Goal: Task Accomplishment & Management: Use online tool/utility

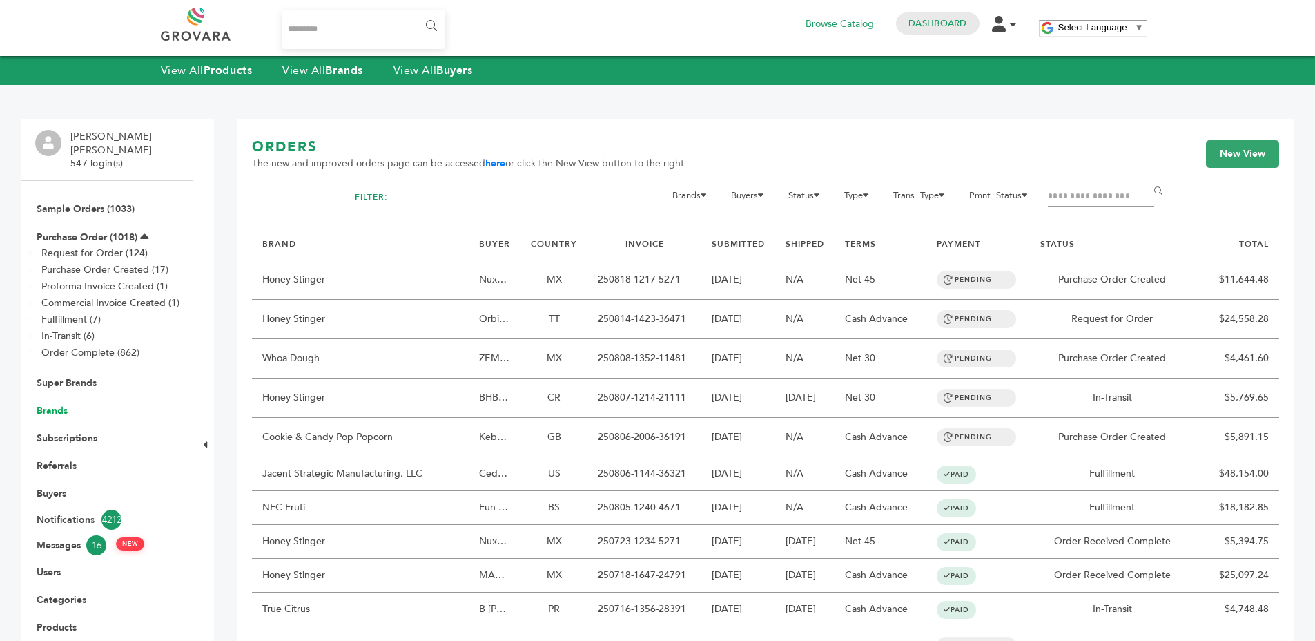
click at [59, 404] on link "Brands" at bounding box center [52, 410] width 31 height 13
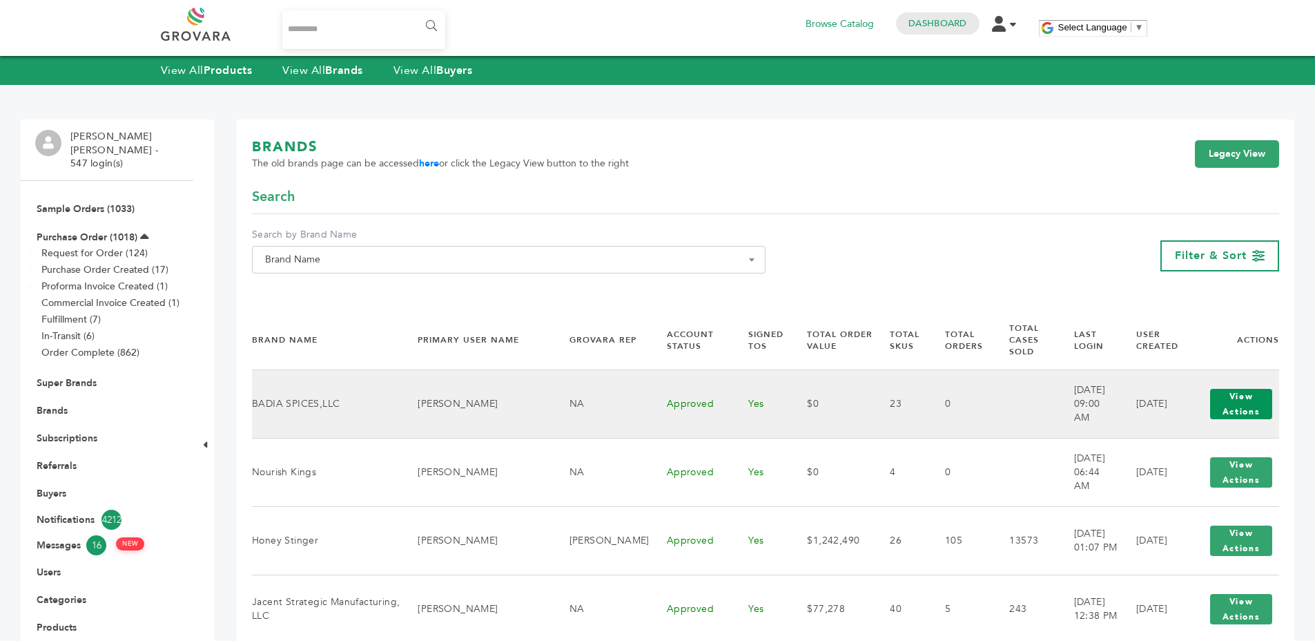
click at [1234, 389] on button "View Actions" at bounding box center [1241, 404] width 62 height 30
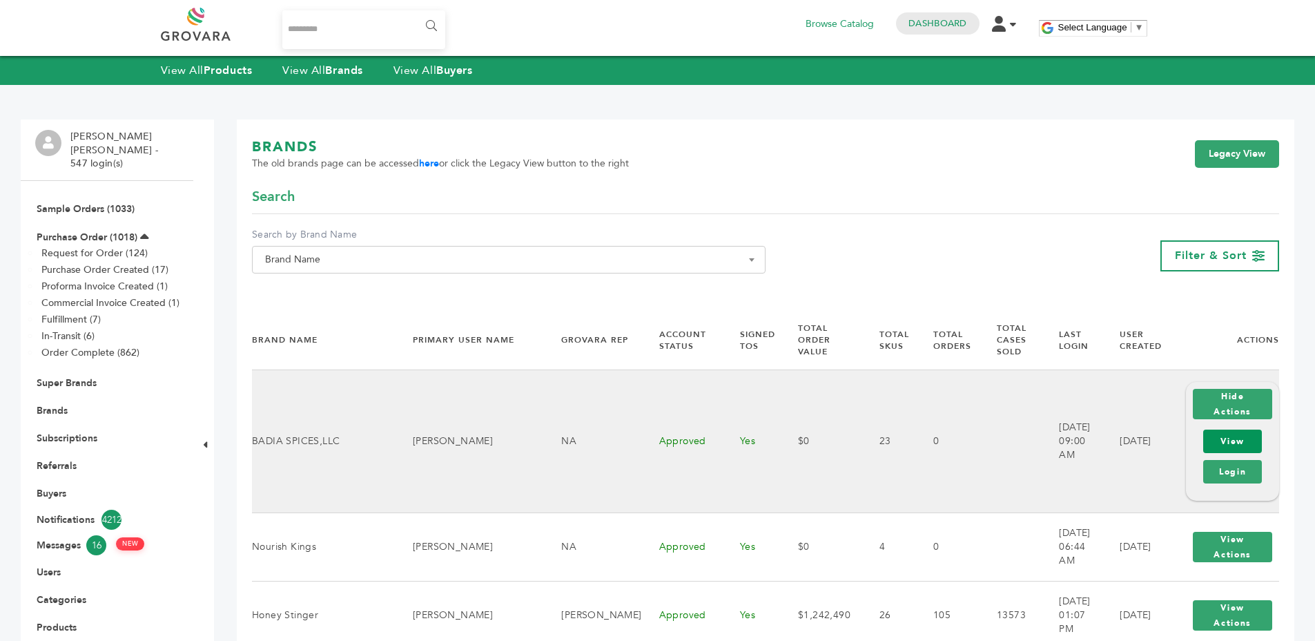
click at [1231, 430] on link "View" at bounding box center [1233, 441] width 59 height 23
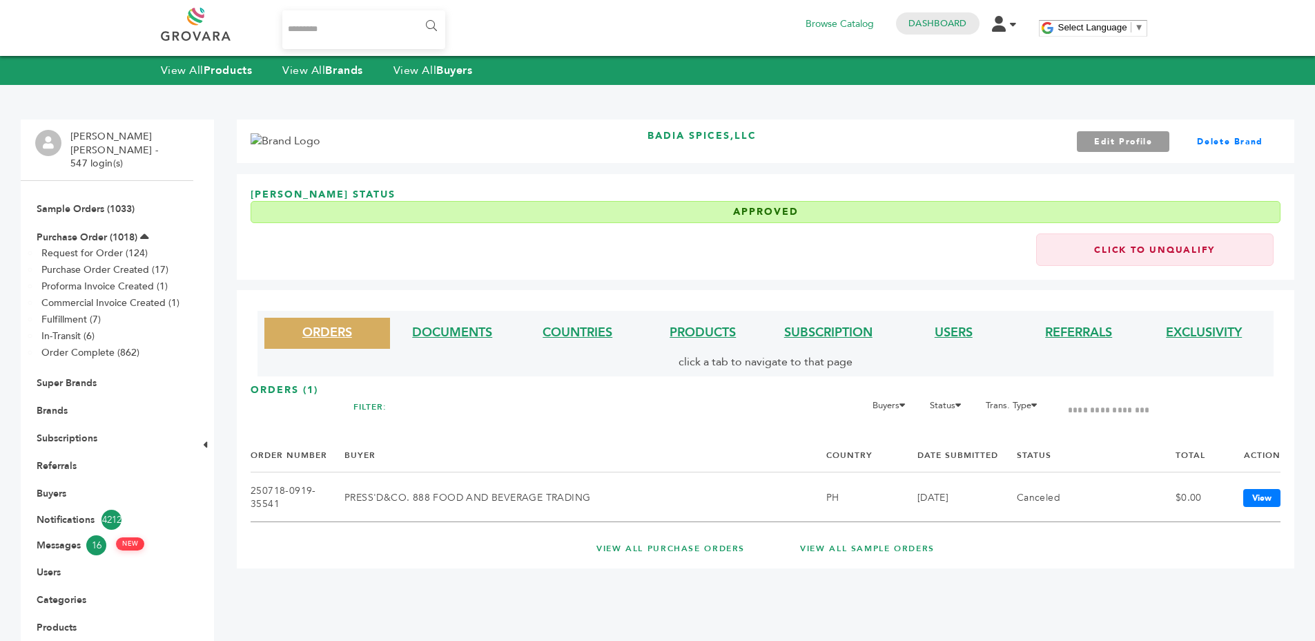
click at [961, 321] on li "USERS" at bounding box center [954, 333] width 126 height 31
click at [963, 330] on link "USERS" at bounding box center [954, 332] width 38 height 17
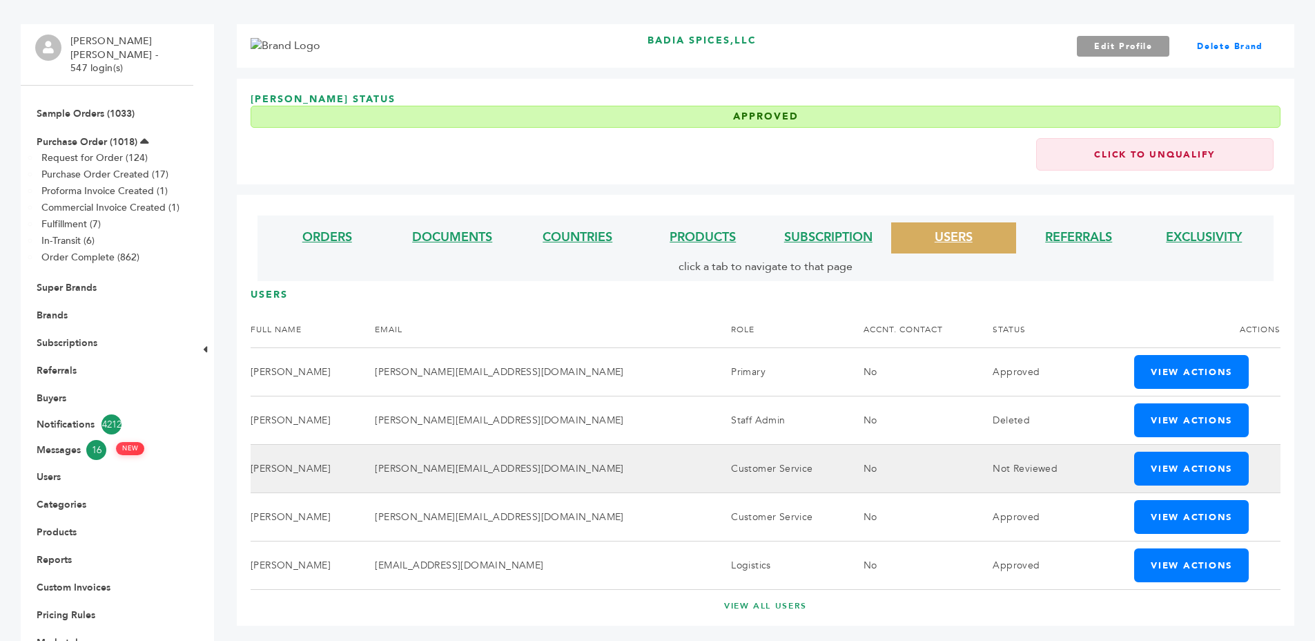
scroll to position [186, 0]
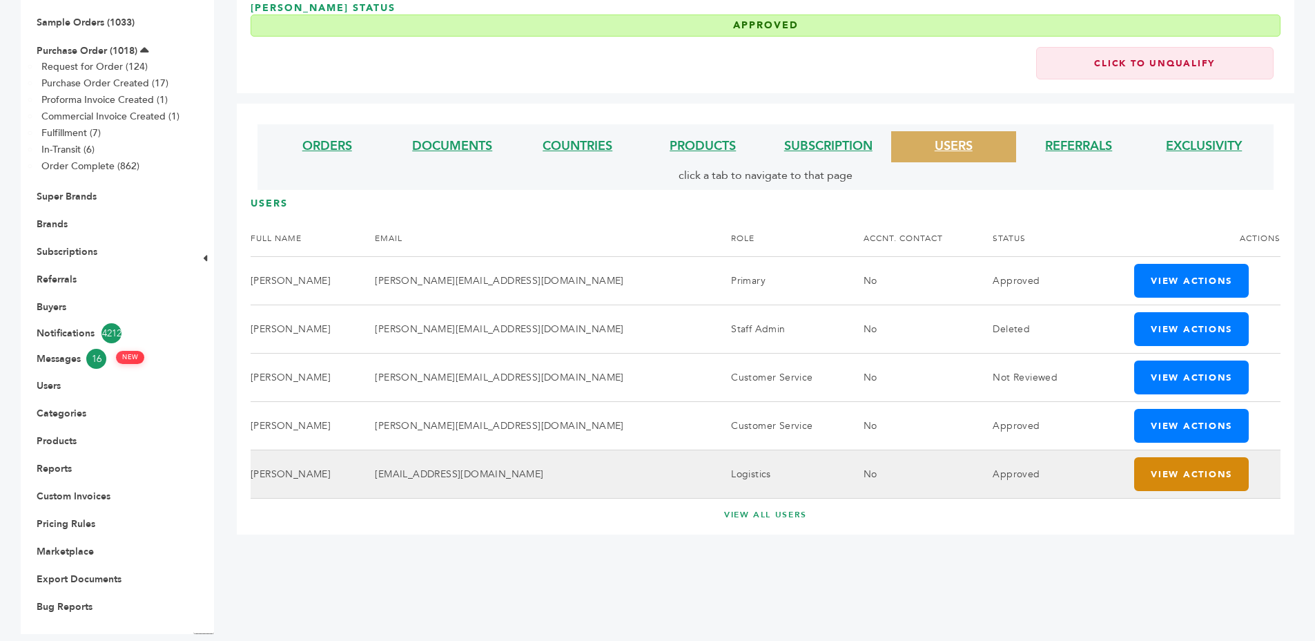
click at [1204, 477] on button "View Actions" at bounding box center [1192, 474] width 115 height 34
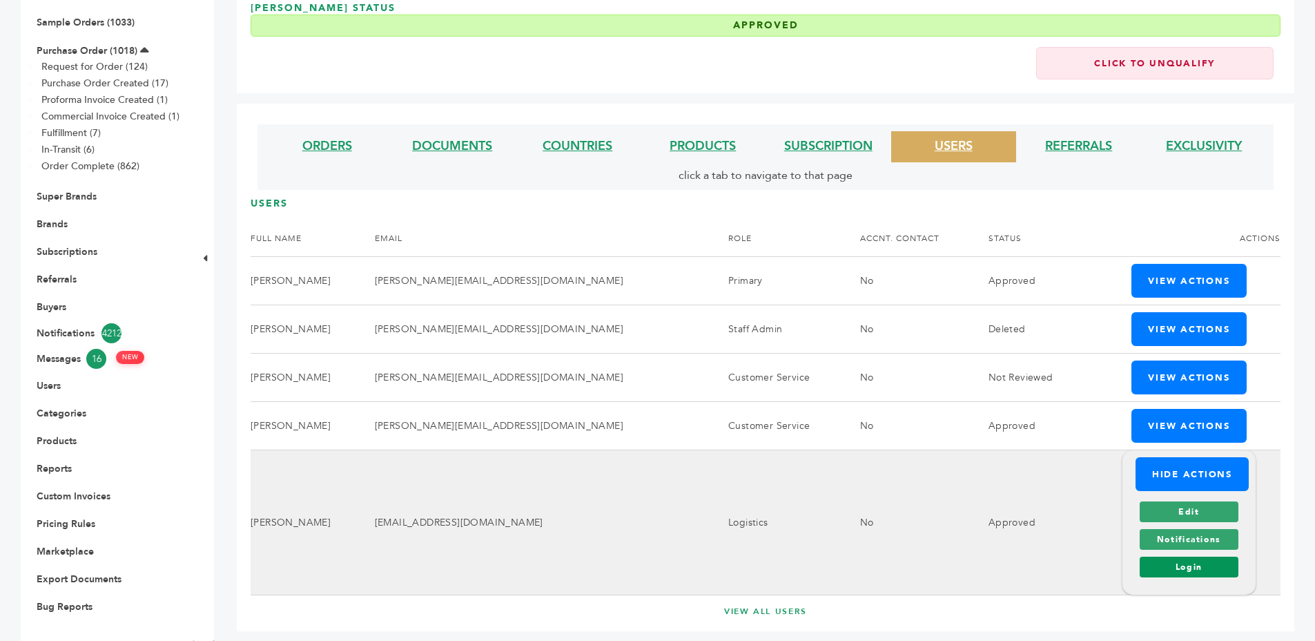
click at [1172, 570] on link "Login" at bounding box center [1189, 567] width 99 height 21
